Goal: Task Accomplishment & Management: Manage account settings

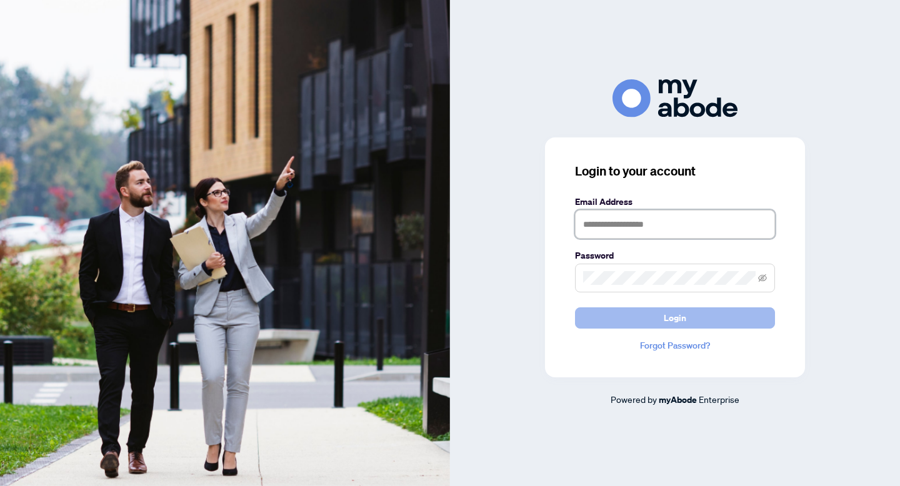
type input "**********"
click at [643, 318] on button "Login" at bounding box center [675, 317] width 200 height 21
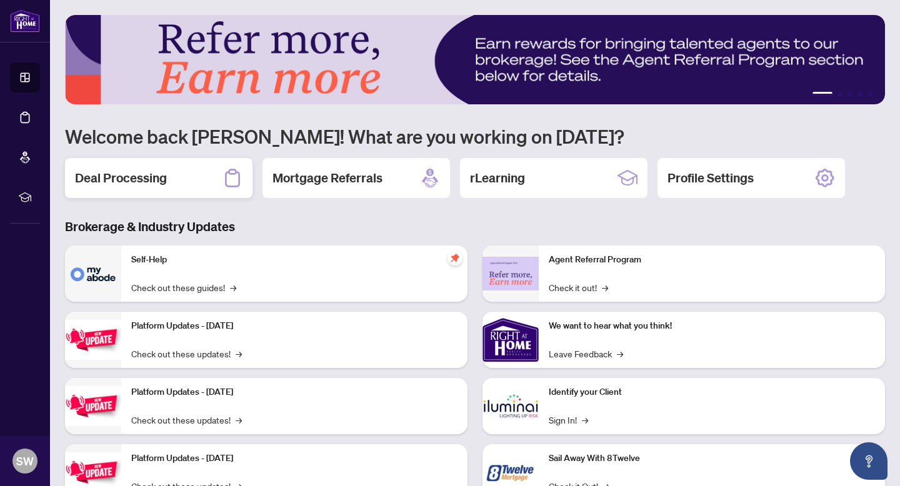
click at [190, 179] on div "Deal Processing" at bounding box center [158, 178] width 187 height 40
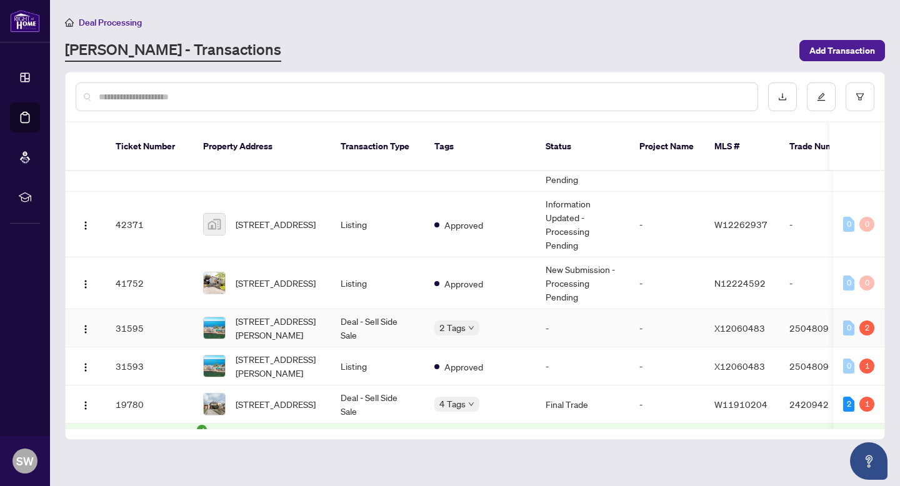
scroll to position [180, 0]
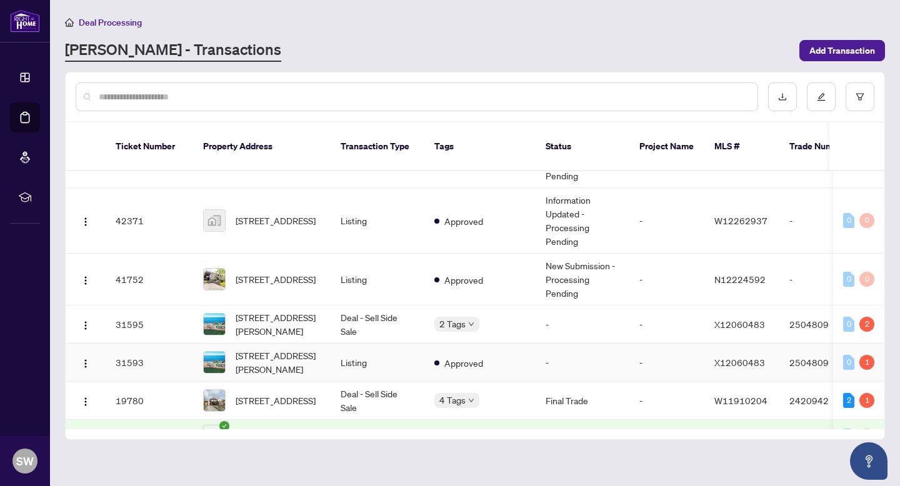
click at [629, 344] on td "-" at bounding box center [666, 363] width 75 height 38
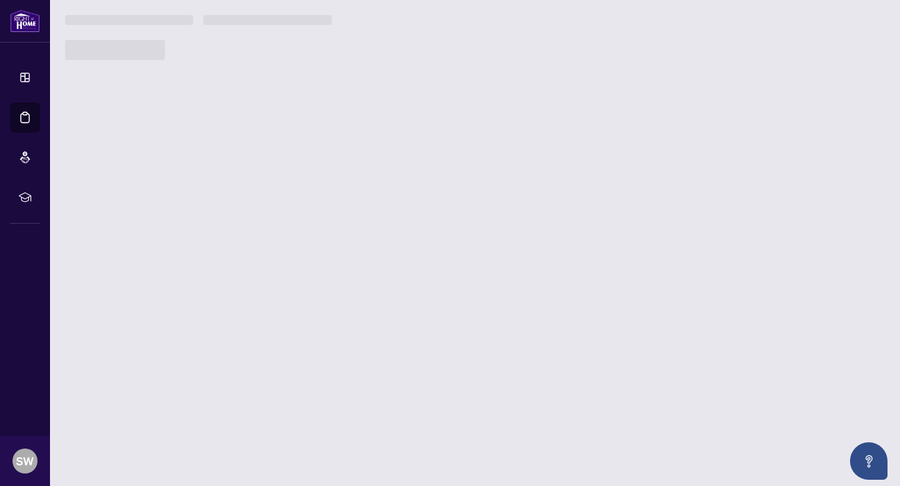
click at [623, 286] on main "Deal Processing [PERSON_NAME] - Transactions Add Transaction Ticket Number Prop…" at bounding box center [475, 243] width 850 height 486
